Goal: Complete application form

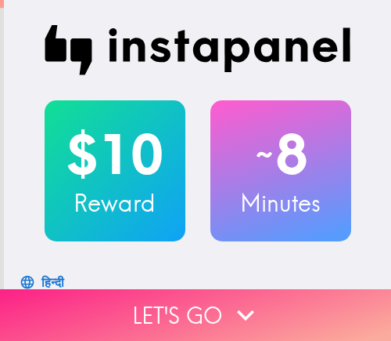
click at [283, 301] on button "Let's go" at bounding box center [195, 315] width 391 height 52
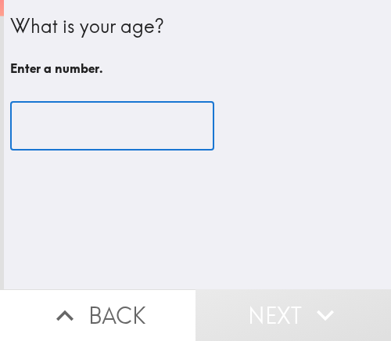
click at [90, 134] on input "number" at bounding box center [112, 126] width 204 height 49
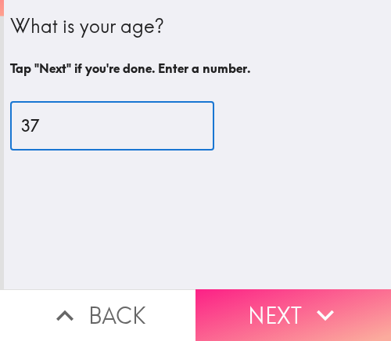
type input "37"
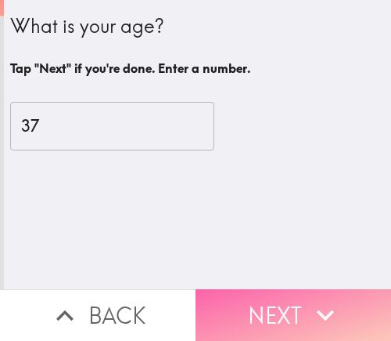
drag, startPoint x: 241, startPoint y: 310, endPoint x: 265, endPoint y: 305, distance: 24.9
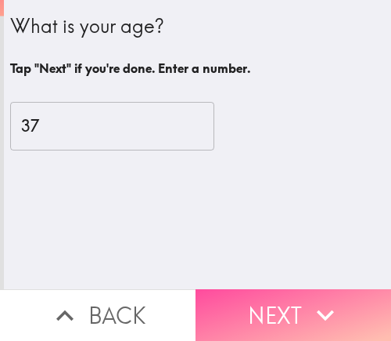
click at [241, 310] on button "Next" at bounding box center [294, 315] width 196 height 52
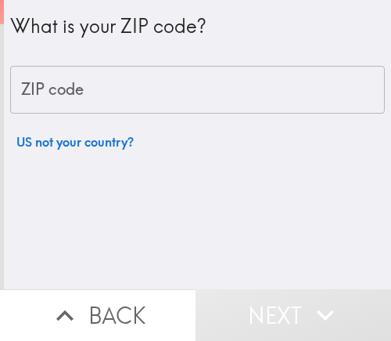
click at [148, 94] on input "ZIP code" at bounding box center [197, 90] width 375 height 49
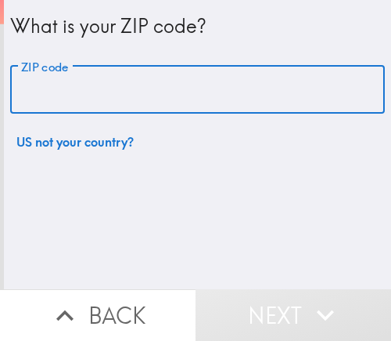
click at [189, 93] on input "ZIP code" at bounding box center [197, 90] width 375 height 49
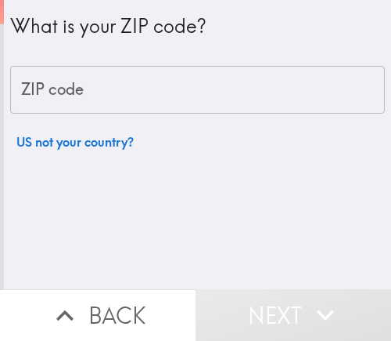
paste input "33612"
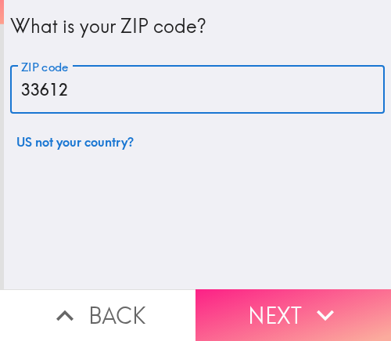
type input "33612"
click at [254, 296] on button "Next" at bounding box center [294, 315] width 196 height 52
